Goal: Check status: Check status

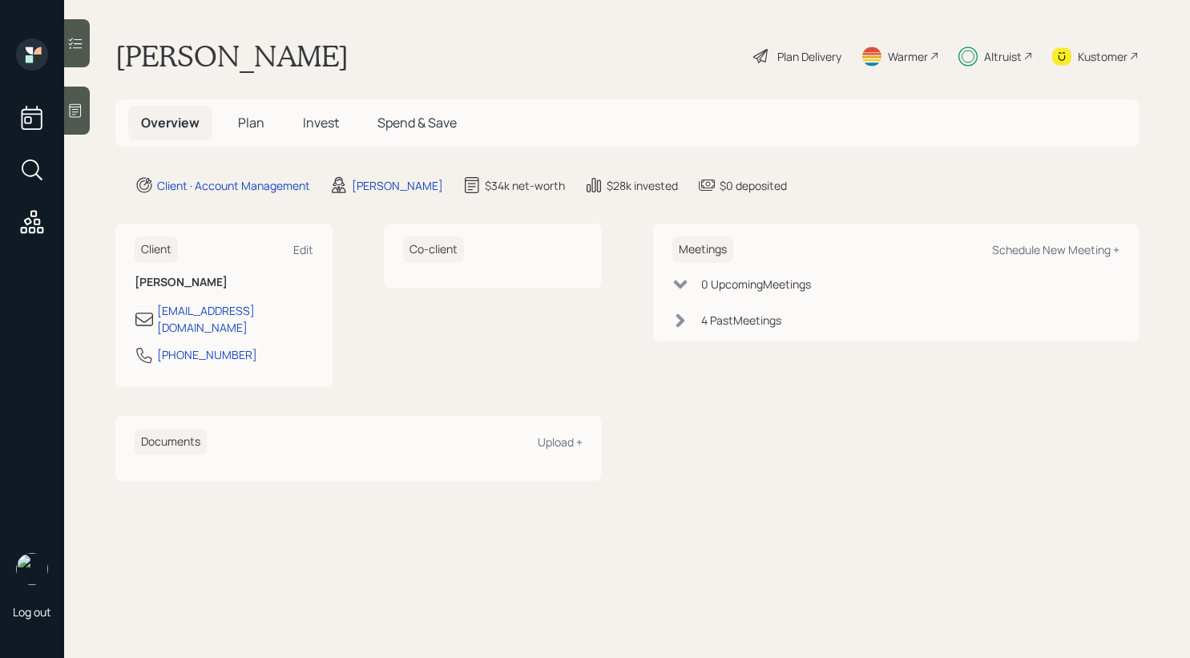
click at [328, 124] on span "Invest" at bounding box center [321, 123] width 36 height 18
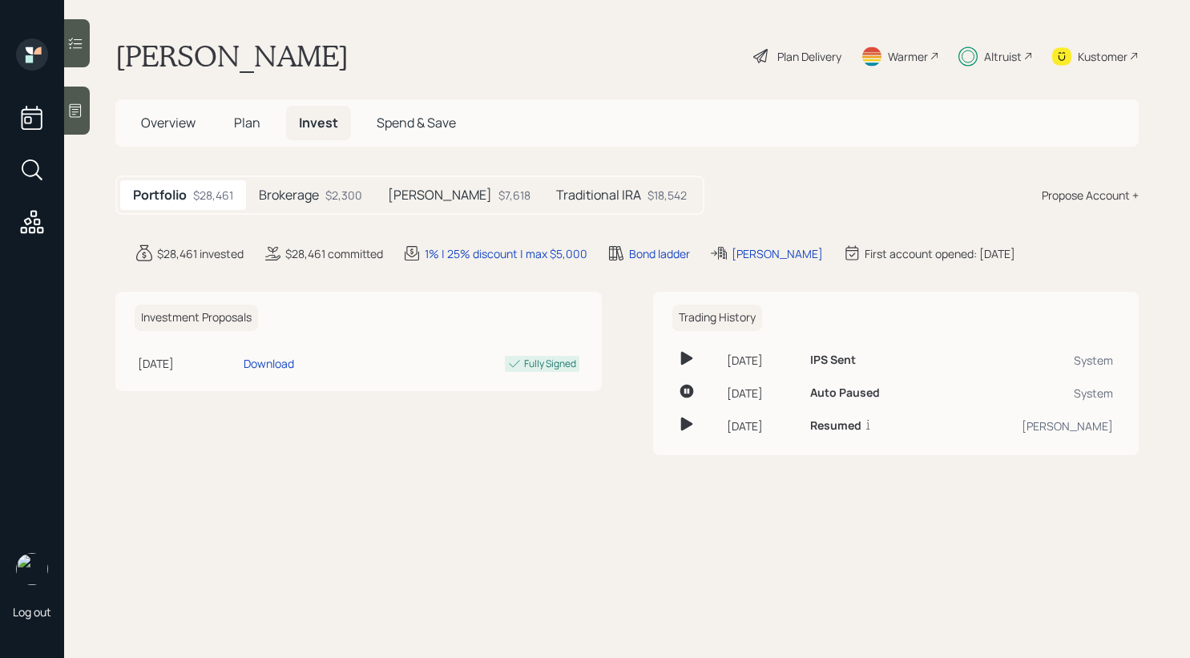
click at [556, 193] on h5 "Traditional IRA" at bounding box center [598, 195] width 85 height 15
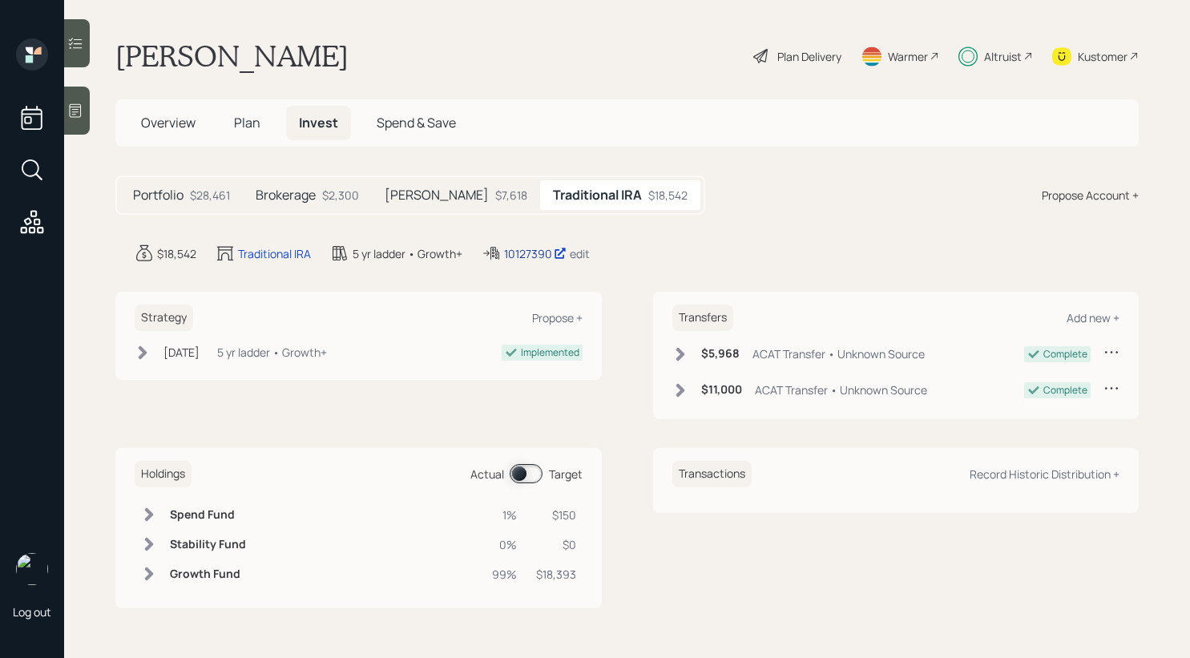
click at [519, 251] on div "10127390" at bounding box center [535, 253] width 63 height 17
click at [333, 190] on div "$2,300" at bounding box center [340, 195] width 37 height 17
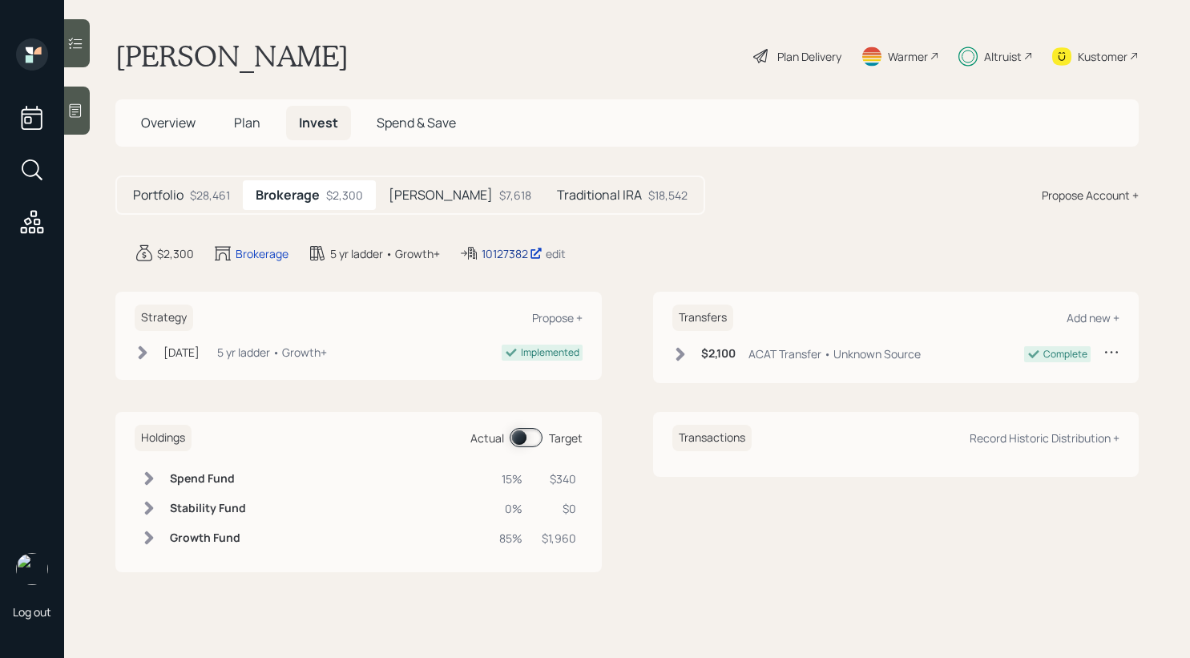
click at [512, 248] on div "10127382" at bounding box center [512, 253] width 61 height 17
click at [1088, 55] on div "Kustomer" at bounding box center [1103, 56] width 50 height 17
